Goal: Book appointment/travel/reservation

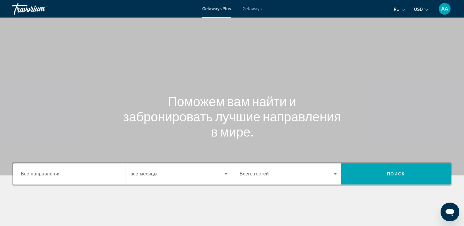
click at [86, 177] on input "Destination Все направления" at bounding box center [69, 174] width 97 height 7
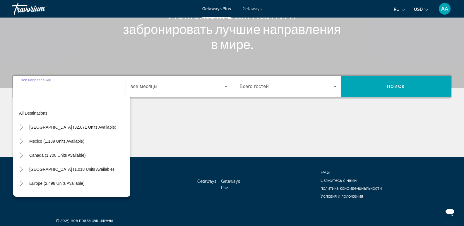
scroll to position [90, 0]
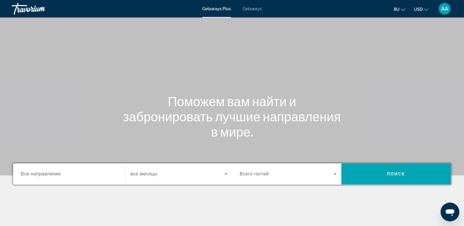
click at [71, 177] on input "Destination Все направления" at bounding box center [69, 174] width 97 height 7
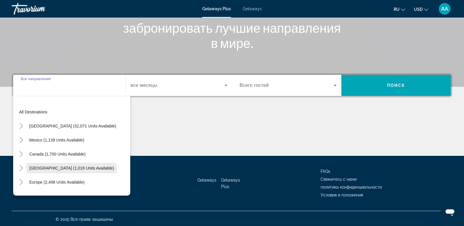
scroll to position [90, 0]
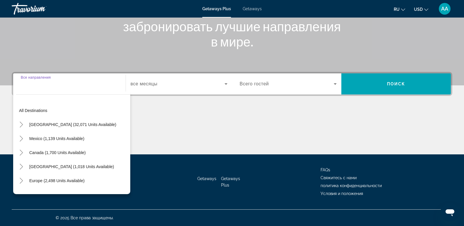
click at [50, 86] on input "Destination Все направления" at bounding box center [69, 84] width 97 height 7
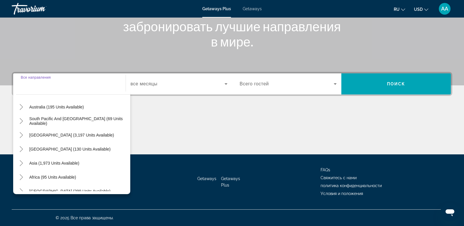
scroll to position [95, 0]
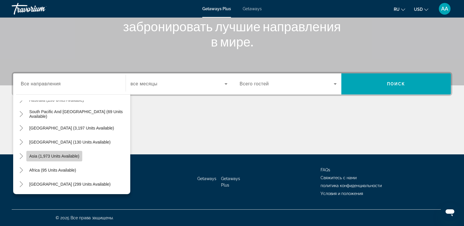
click at [51, 162] on span "Search widget" at bounding box center [54, 156] width 56 height 14
type input "**********"
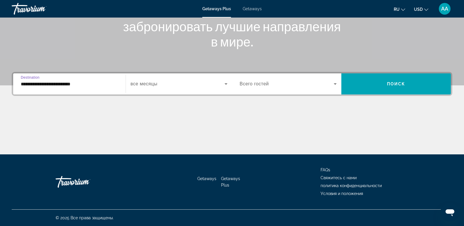
click at [78, 85] on input "**********" at bounding box center [69, 84] width 97 height 7
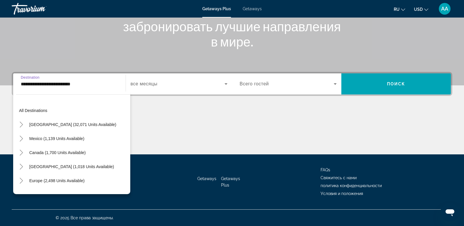
scroll to position [105, 0]
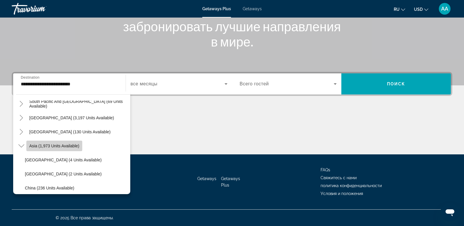
click at [30, 146] on span "Asia (1,973 units available)" at bounding box center [54, 146] width 50 height 5
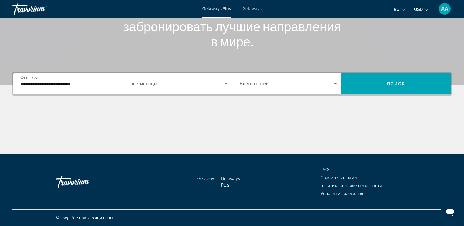
click at [173, 89] on div "Search widget" at bounding box center [179, 84] width 97 height 16
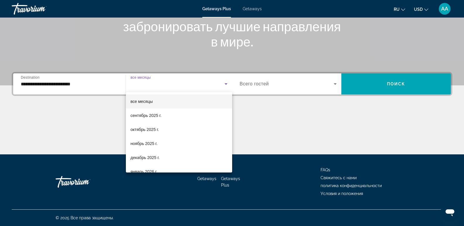
click at [173, 89] on div at bounding box center [232, 113] width 464 height 226
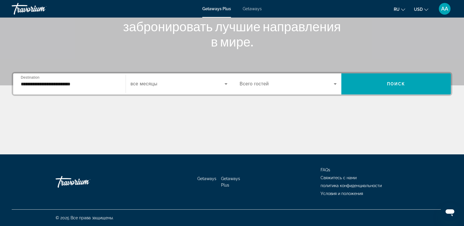
click at [173, 89] on div "Search widget" at bounding box center [179, 84] width 97 height 16
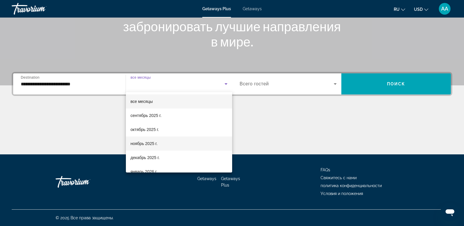
click at [156, 145] on span "ноябрь 2025 г." at bounding box center [144, 143] width 27 height 7
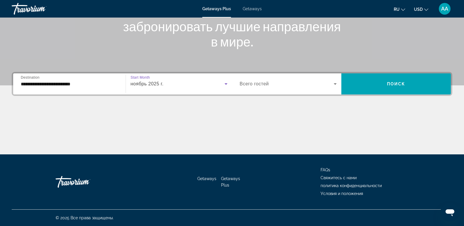
click at [273, 80] on div "Search widget" at bounding box center [288, 84] width 97 height 16
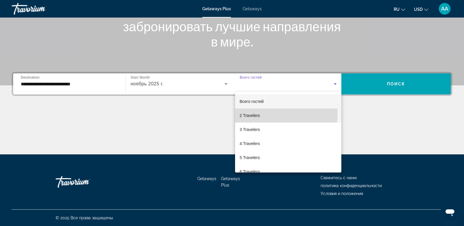
click at [260, 114] on mat-option "2 Travelers" at bounding box center [288, 116] width 107 height 14
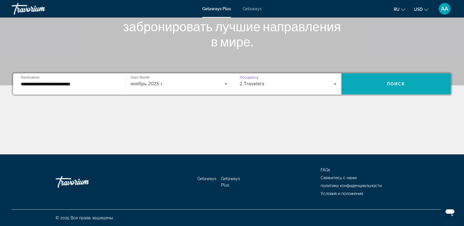
click at [381, 90] on span "Search widget" at bounding box center [397, 84] width 110 height 14
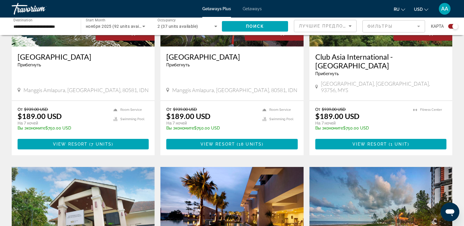
scroll to position [285, 0]
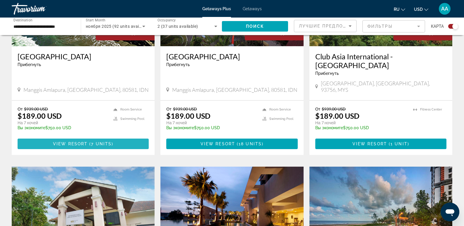
click at [64, 137] on span "Main content" at bounding box center [83, 144] width 131 height 14
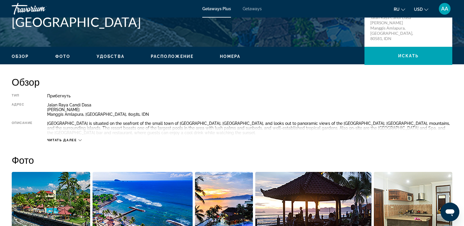
scroll to position [176, 0]
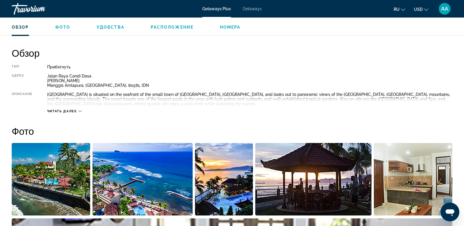
click at [59, 110] on span "Читать далее" at bounding box center [62, 112] width 30 height 4
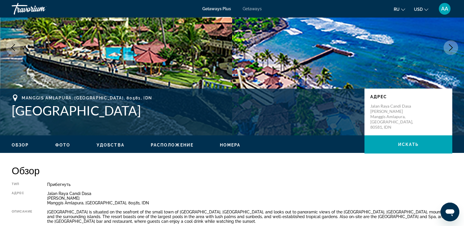
scroll to position [88, 0]
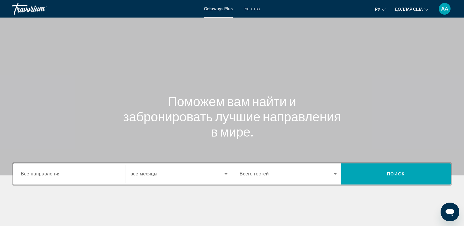
click at [59, 174] on span "Все направления" at bounding box center [41, 174] width 40 height 5
click at [59, 174] on input "Destination Все направления" at bounding box center [69, 174] width 97 height 7
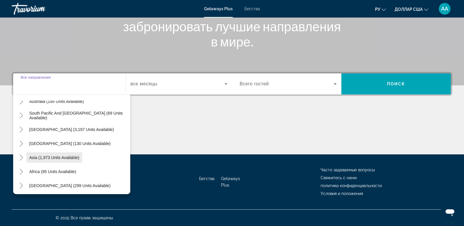
scroll to position [95, 0]
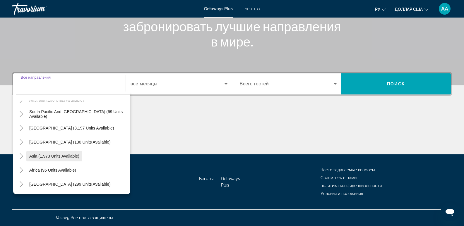
click at [36, 155] on span "Asia (1,973 units available)" at bounding box center [54, 156] width 50 height 5
type input "**********"
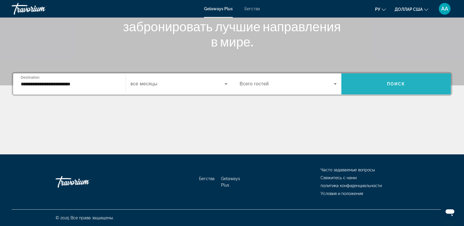
click at [385, 88] on span "Виджет поиска" at bounding box center [397, 84] width 110 height 14
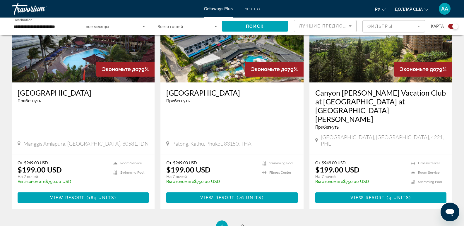
scroll to position [879, 0]
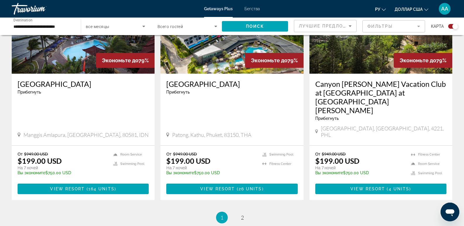
click at [323, 25] on span "Лучшие предложения" at bounding box center [330, 26] width 62 height 5
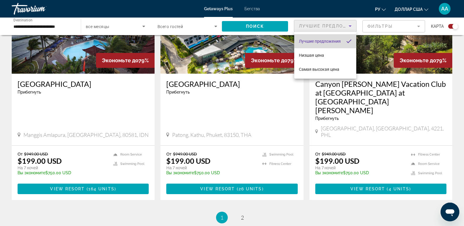
click at [318, 41] on font "Лучшие предложения" at bounding box center [320, 41] width 42 height 5
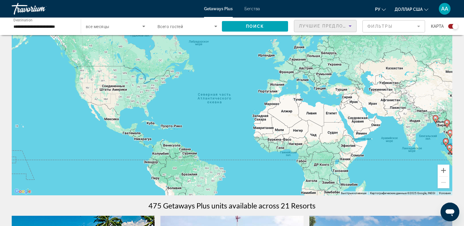
scroll to position [0, 0]
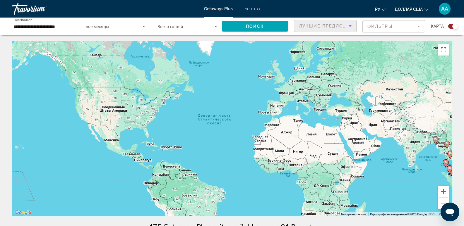
click at [66, 29] on input "**********" at bounding box center [43, 26] width 60 height 7
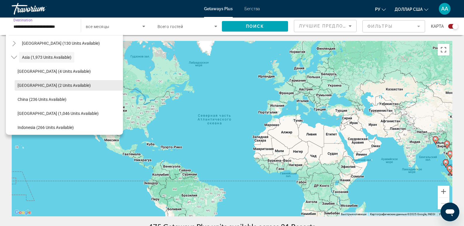
scroll to position [164, 0]
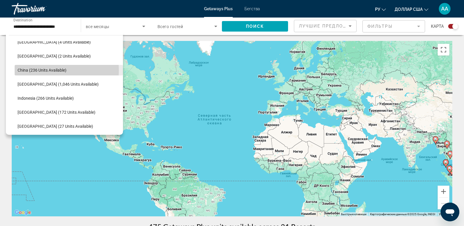
click at [52, 71] on span "China (236 units available)" at bounding box center [42, 70] width 49 height 5
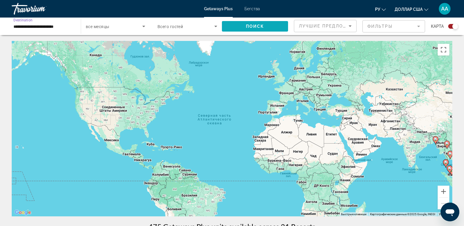
click at [256, 28] on span "Поиск" at bounding box center [255, 26] width 18 height 5
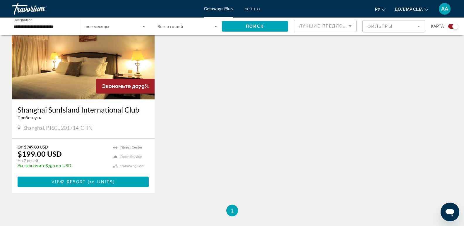
scroll to position [234, 0]
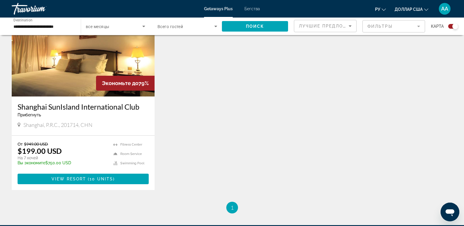
click at [66, 24] on input "**********" at bounding box center [43, 26] width 60 height 7
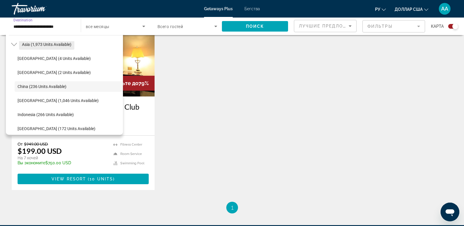
scroll to position [177, 0]
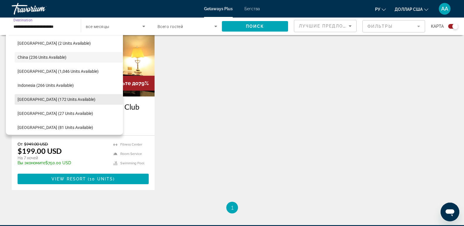
click at [31, 105] on span "Search widget" at bounding box center [69, 100] width 108 height 14
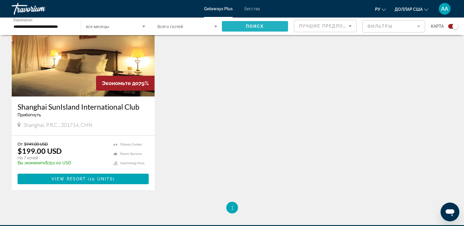
click at [250, 27] on span "Поиск" at bounding box center [255, 26] width 18 height 5
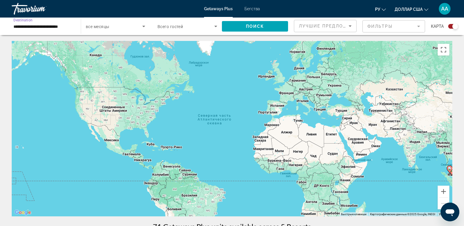
click at [36, 25] on input "**********" at bounding box center [43, 26] width 60 height 7
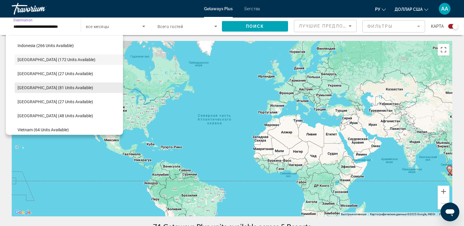
scroll to position [248, 0]
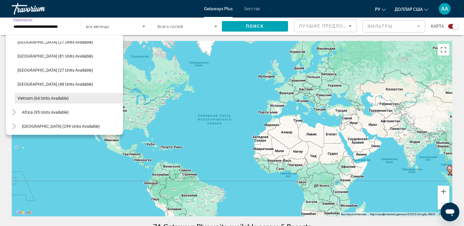
click at [52, 94] on span "Search widget" at bounding box center [69, 98] width 108 height 14
type input "**********"
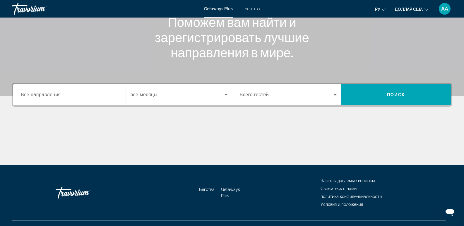
scroll to position [88, 0]
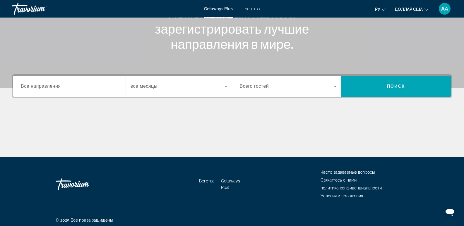
click at [73, 85] on input "Место назначения Все направления" at bounding box center [69, 86] width 97 height 7
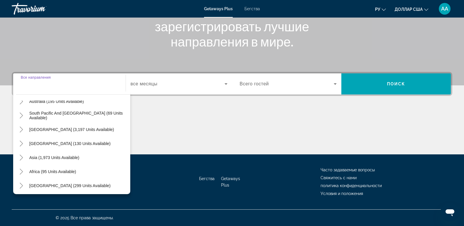
scroll to position [95, 0]
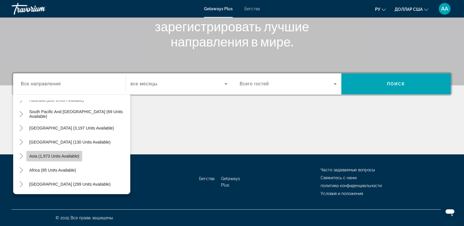
click at [51, 158] on span "Asia (1,973 units available)" at bounding box center [54, 156] width 50 height 5
type input "**********"
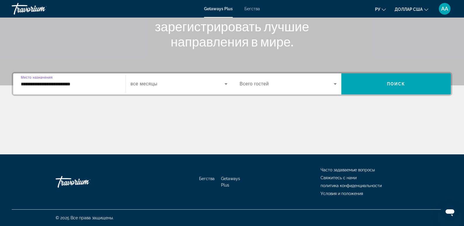
click at [138, 88] on div "Виджет поиска" at bounding box center [179, 84] width 97 height 16
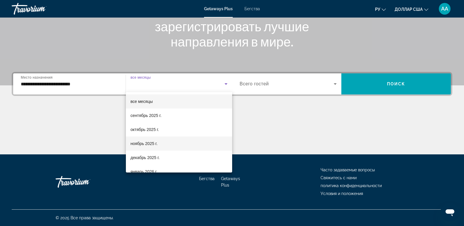
click at [146, 143] on font "ноябрь 2025 г." at bounding box center [144, 144] width 27 height 5
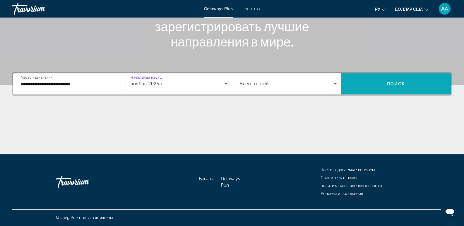
click at [350, 93] on span "Виджет поиска" at bounding box center [397, 84] width 110 height 21
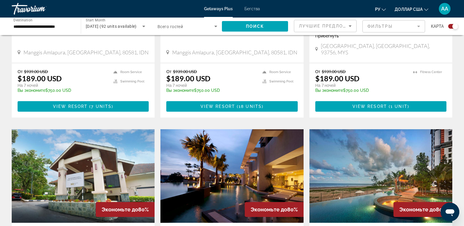
scroll to position [293, 0]
